Goal: Transaction & Acquisition: Purchase product/service

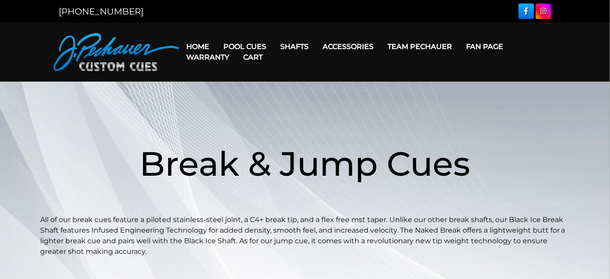
click at [236, 51] on link "Warranty" at bounding box center [207, 57] width 57 height 22
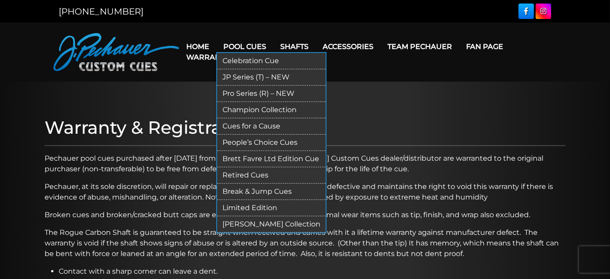
click at [248, 85] on link "JP Series (T) – NEW" at bounding box center [271, 77] width 109 height 16
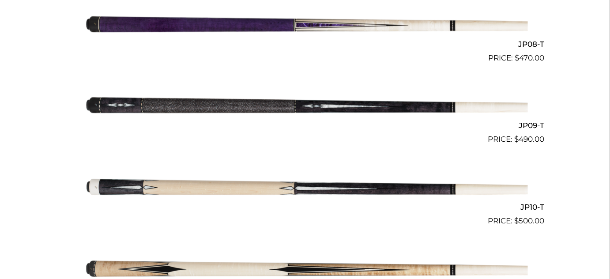
scroll to position [882, 0]
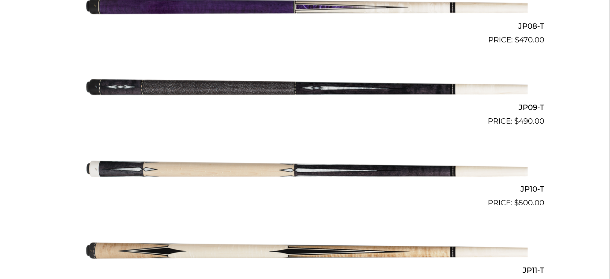
click at [199, 103] on img at bounding box center [305, 86] width 446 height 74
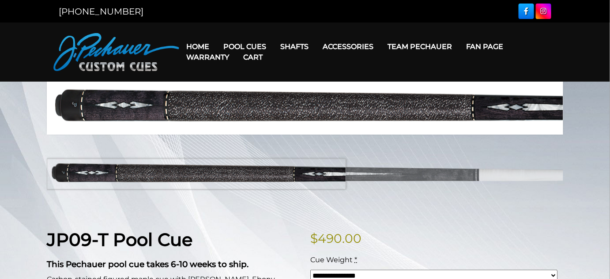
click at [62, 186] on img at bounding box center [305, 172] width 516 height 86
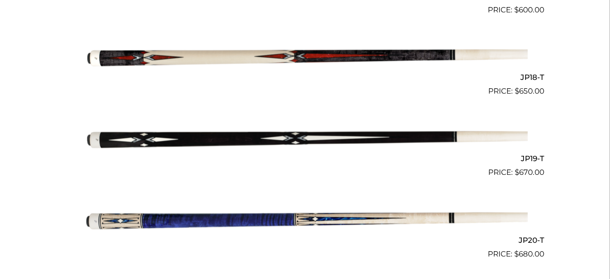
scroll to position [1684, 0]
